Goal: Transaction & Acquisition: Purchase product/service

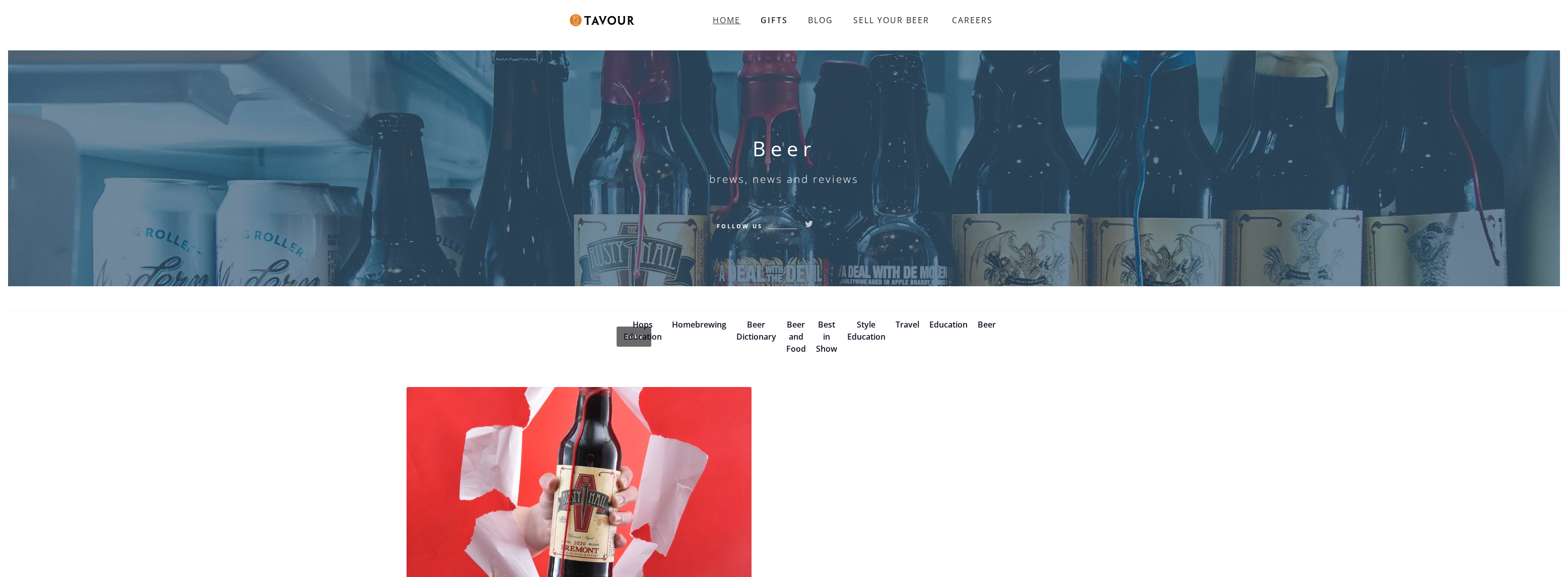
click at [726, 25] on strong "HOME" at bounding box center [726, 20] width 28 height 11
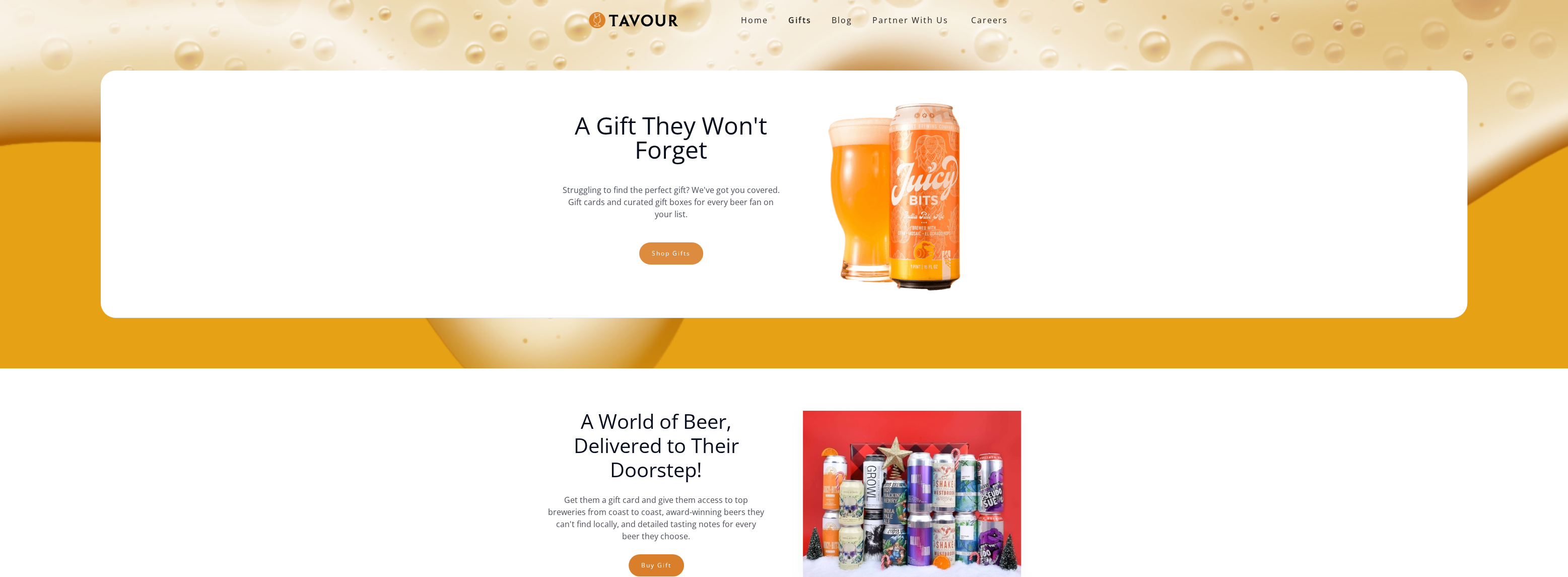
click at [671, 253] on link "Shop gifts" at bounding box center [671, 253] width 64 height 22
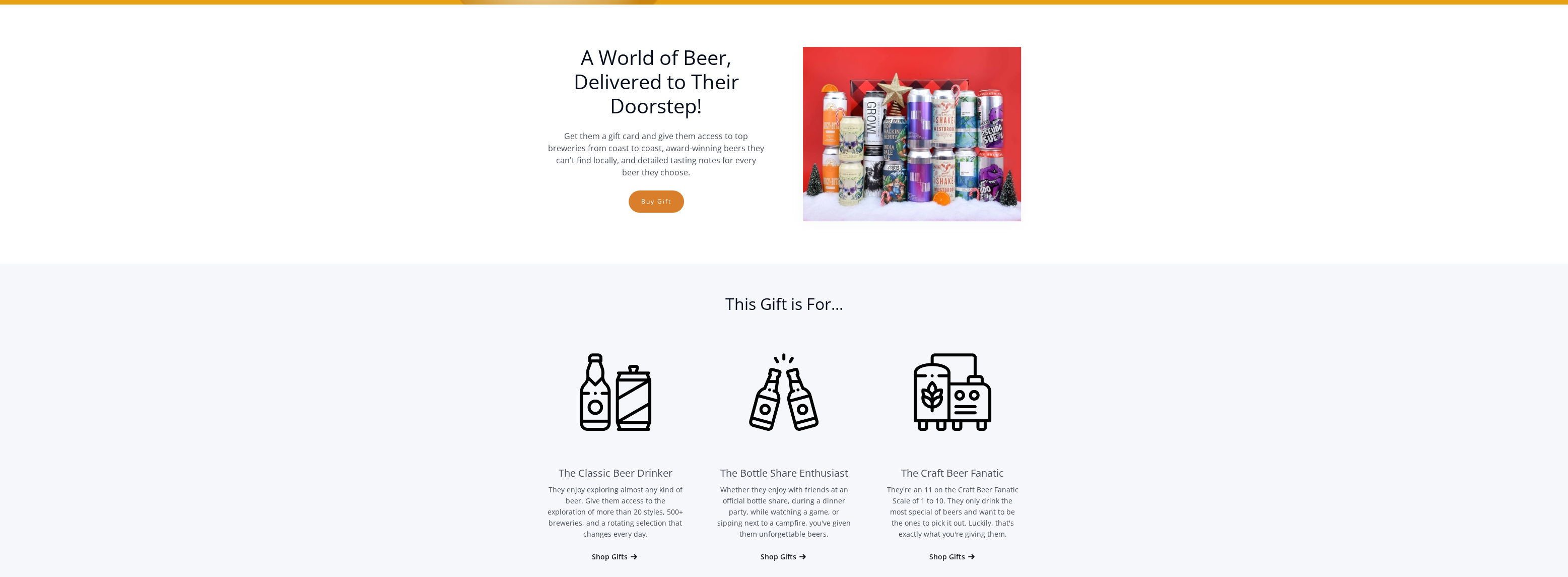
scroll to position [368, 0]
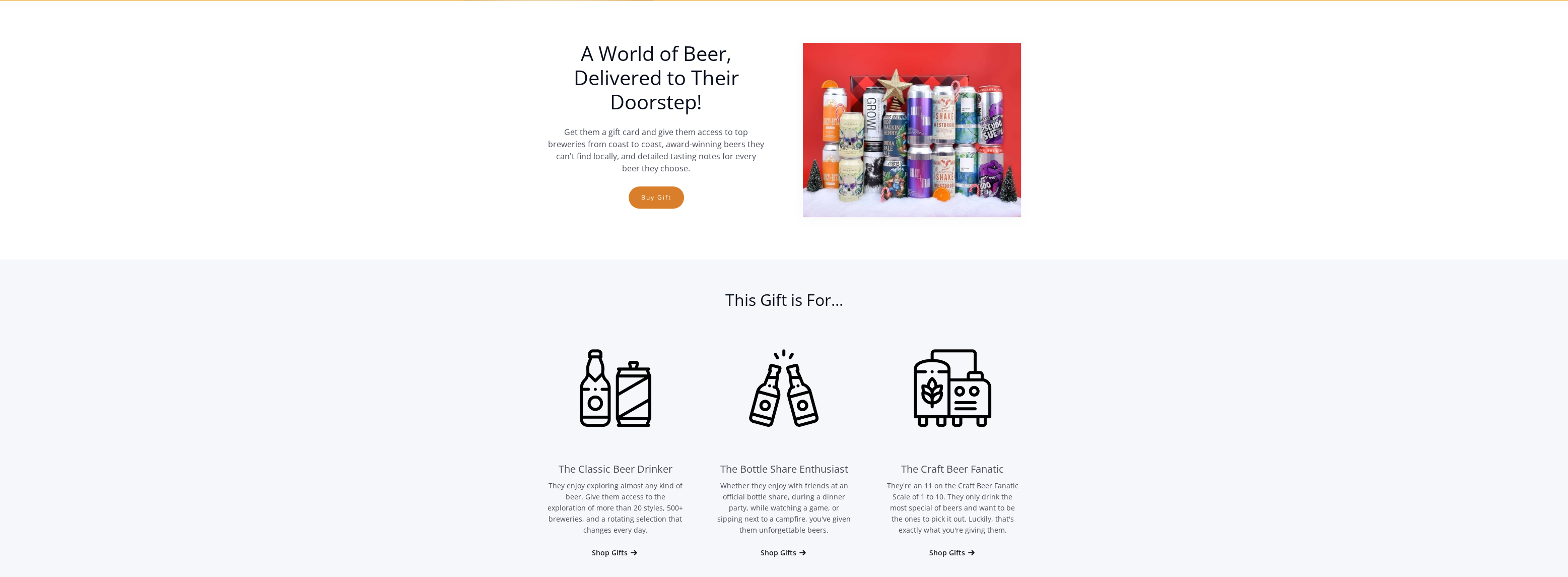
click at [946, 408] on img at bounding box center [952, 388] width 136 height 136
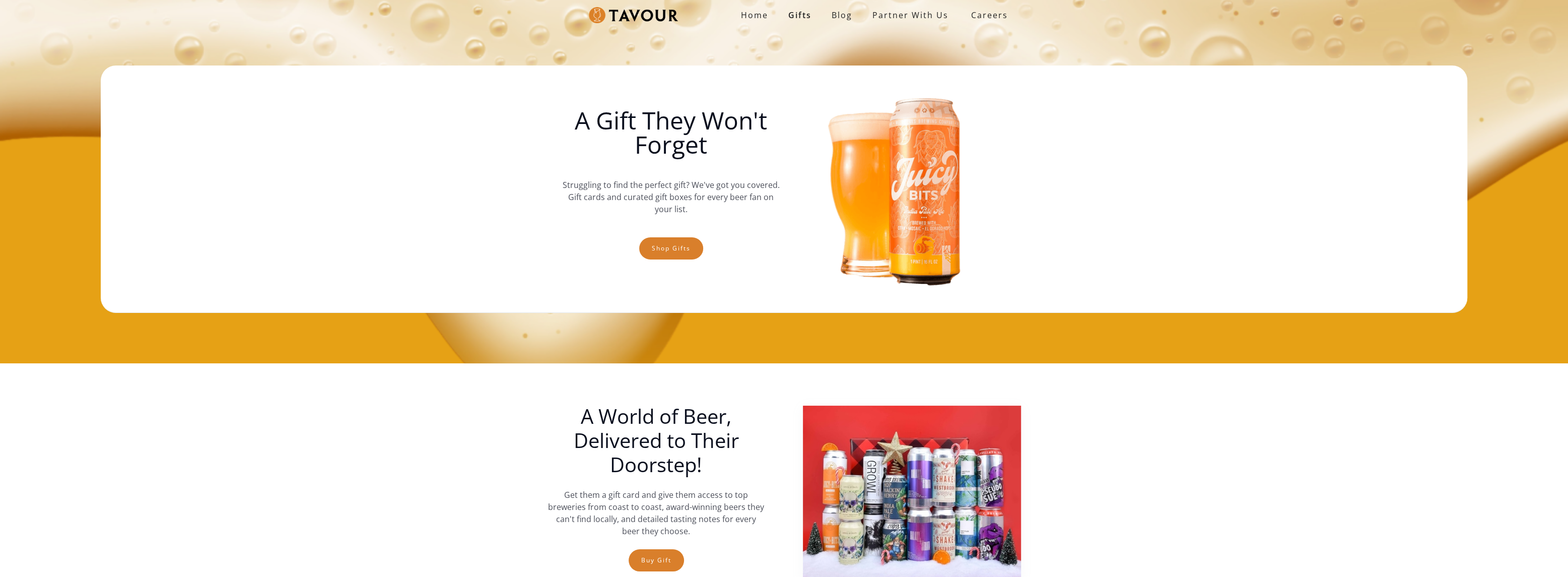
scroll to position [0, 0]
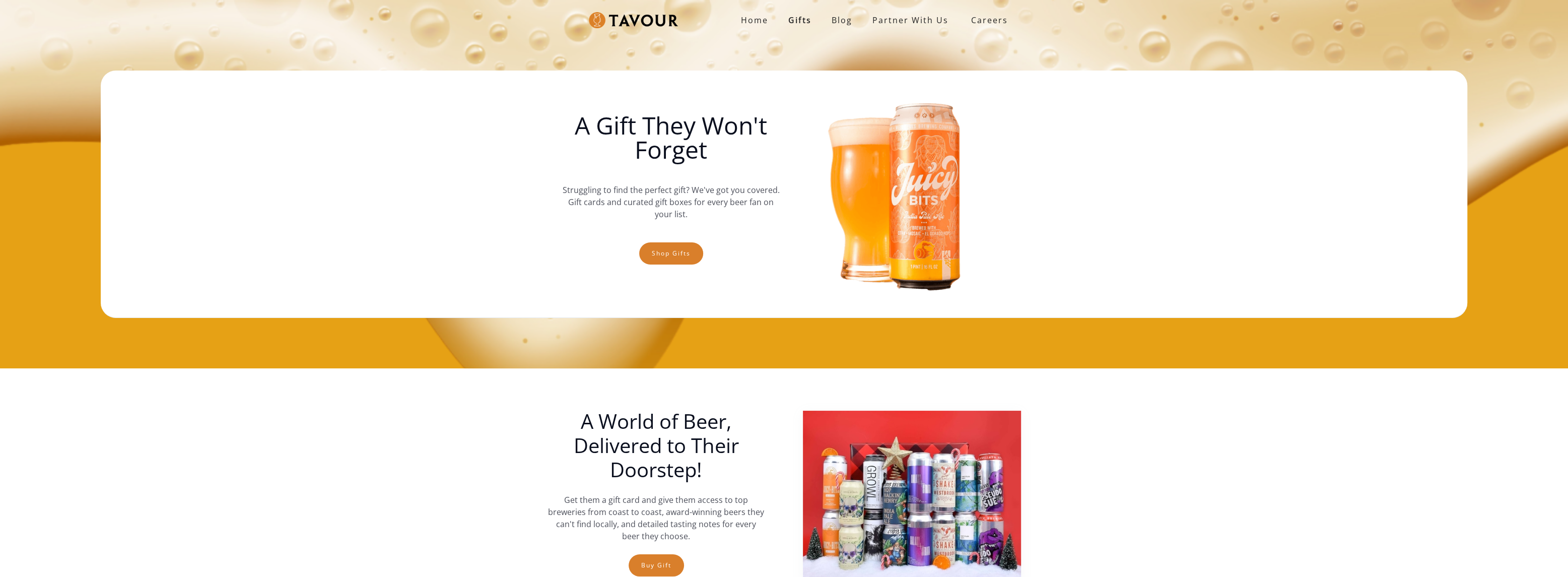
click at [655, 20] on img at bounding box center [633, 20] width 89 height 16
